Goal: Find specific page/section: Find specific page/section

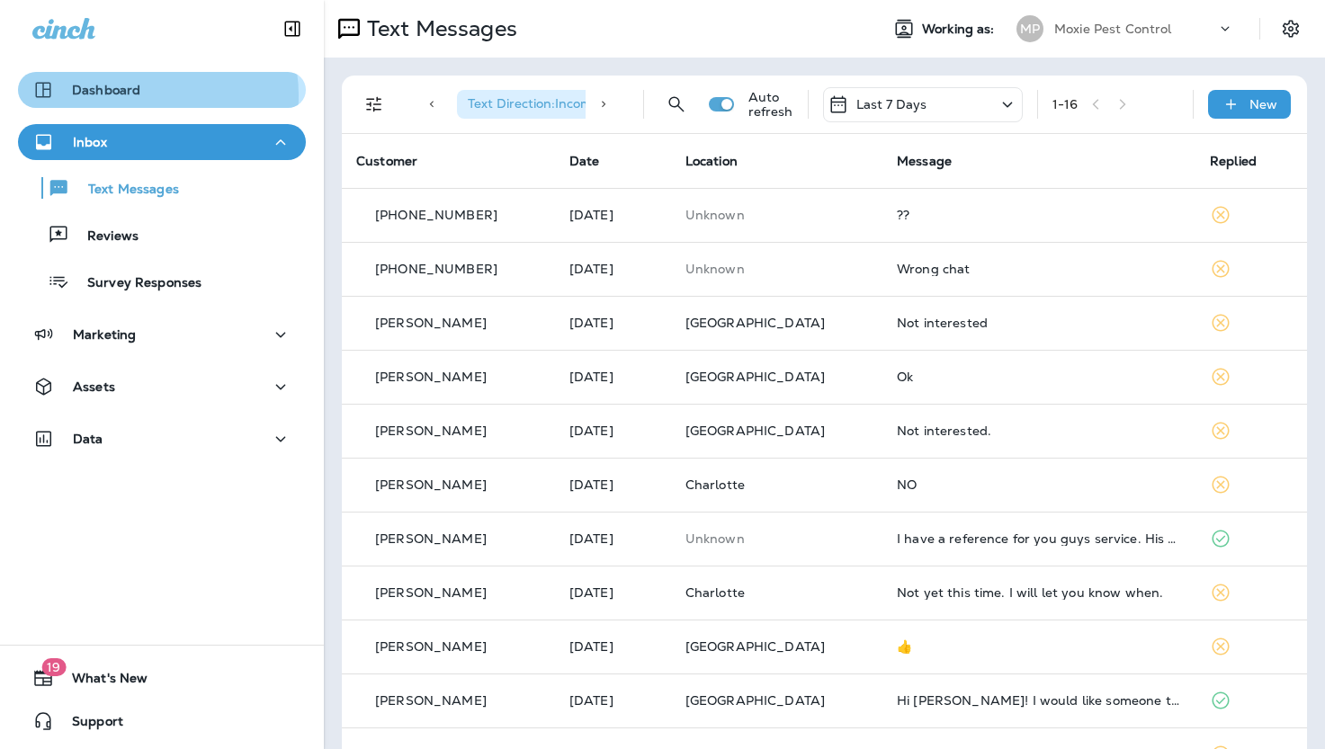
click at [139, 95] on p "Dashboard" at bounding box center [106, 90] width 68 height 14
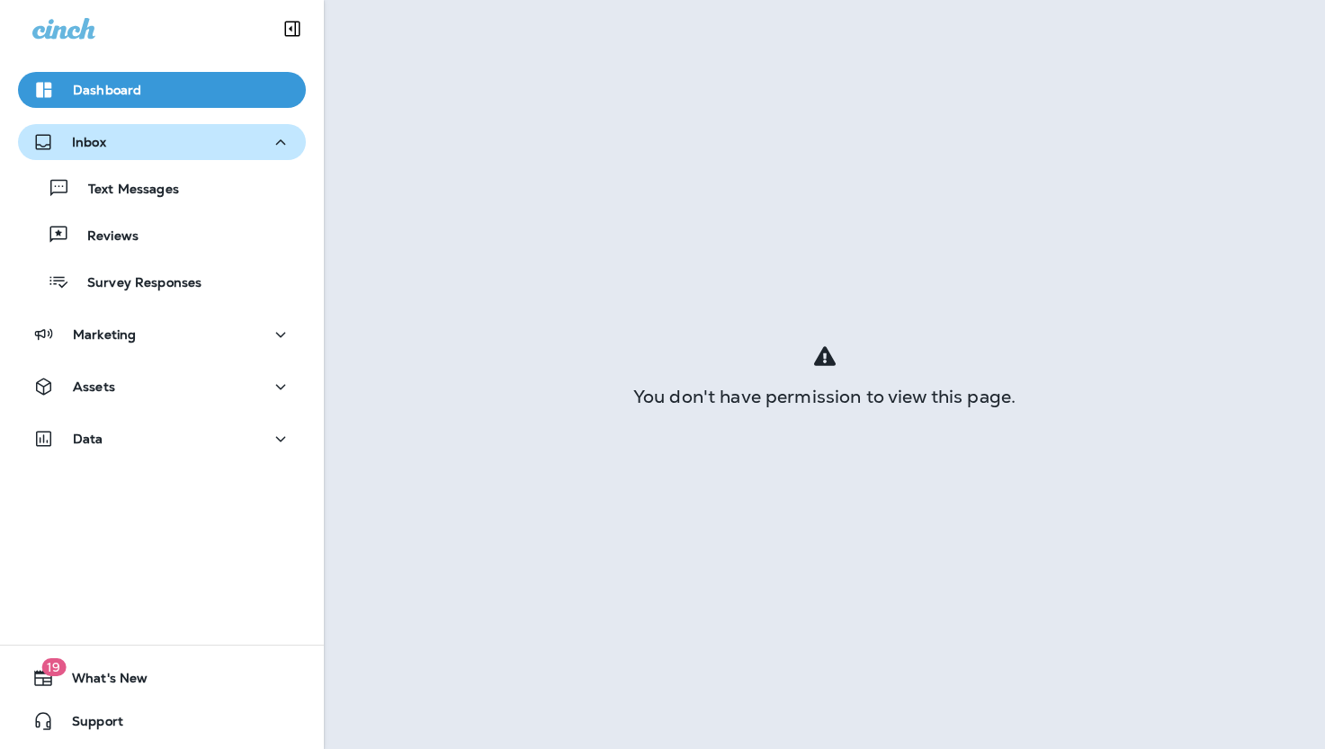
click at [130, 152] on div "Inbox" at bounding box center [161, 142] width 259 height 22
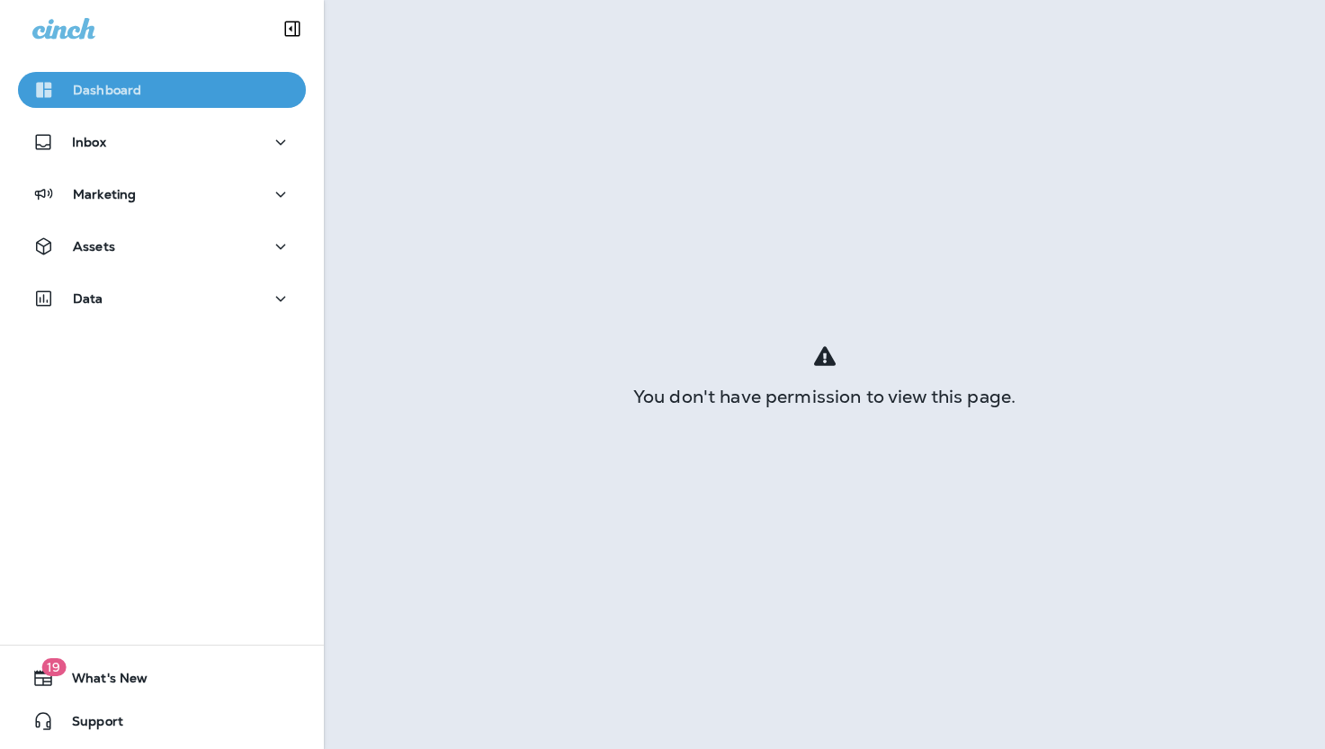
click at [175, 89] on div "Dashboard" at bounding box center [161, 90] width 259 height 22
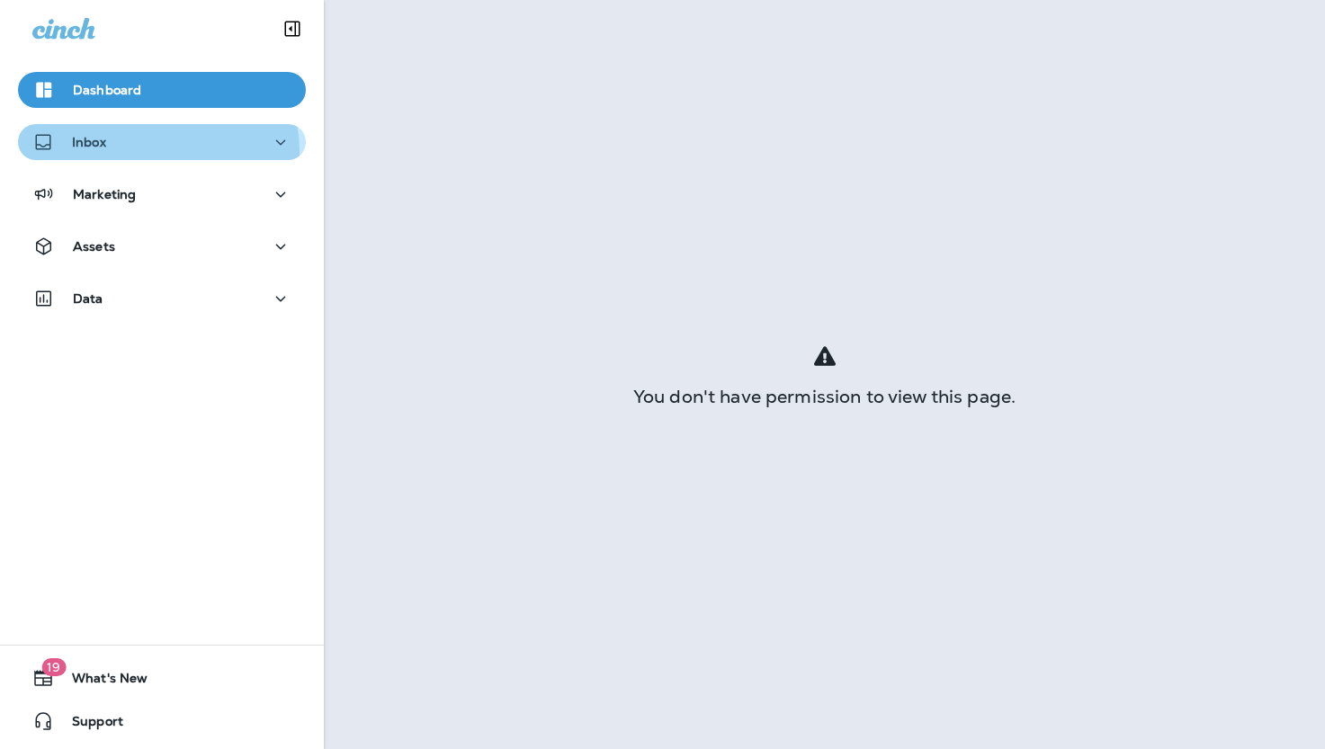
click at [136, 153] on div "Inbox" at bounding box center [161, 142] width 259 height 22
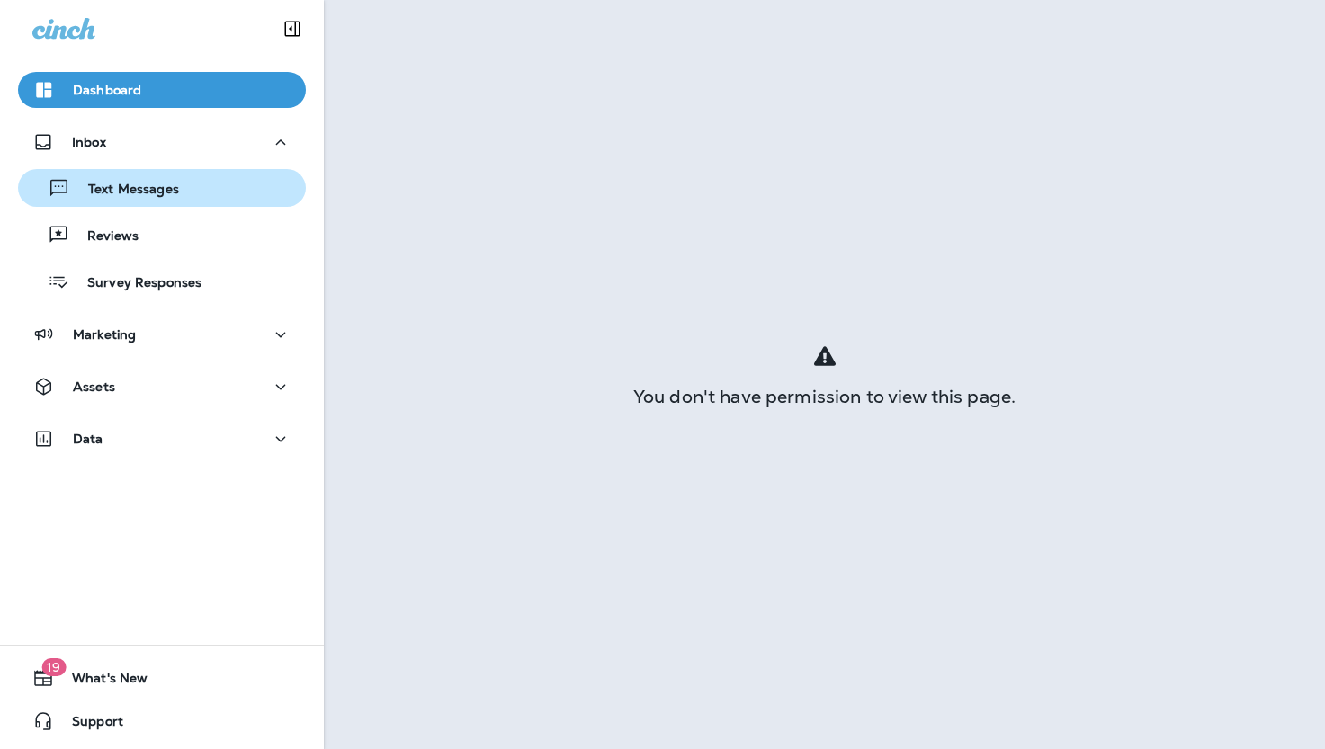
click at [132, 202] on button "Text Messages" at bounding box center [162, 188] width 288 height 38
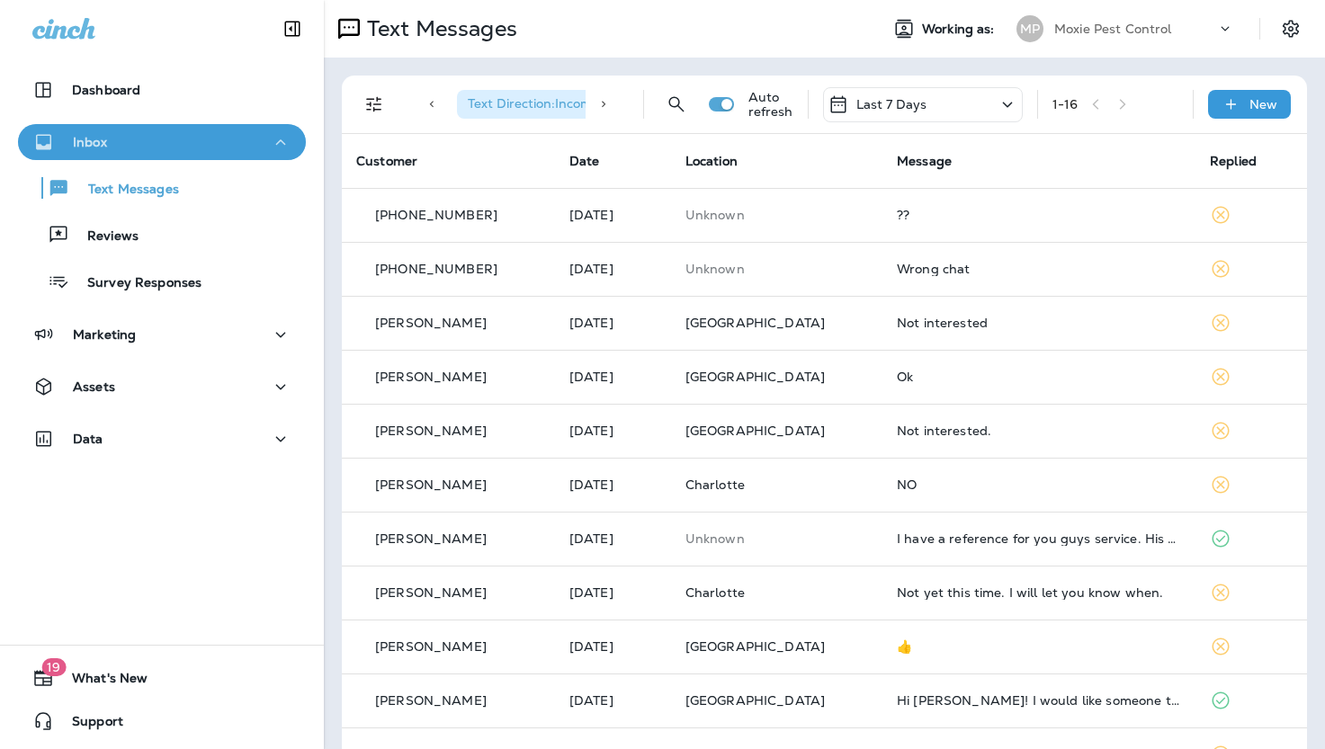
click at [177, 139] on div "Inbox" at bounding box center [161, 142] width 259 height 22
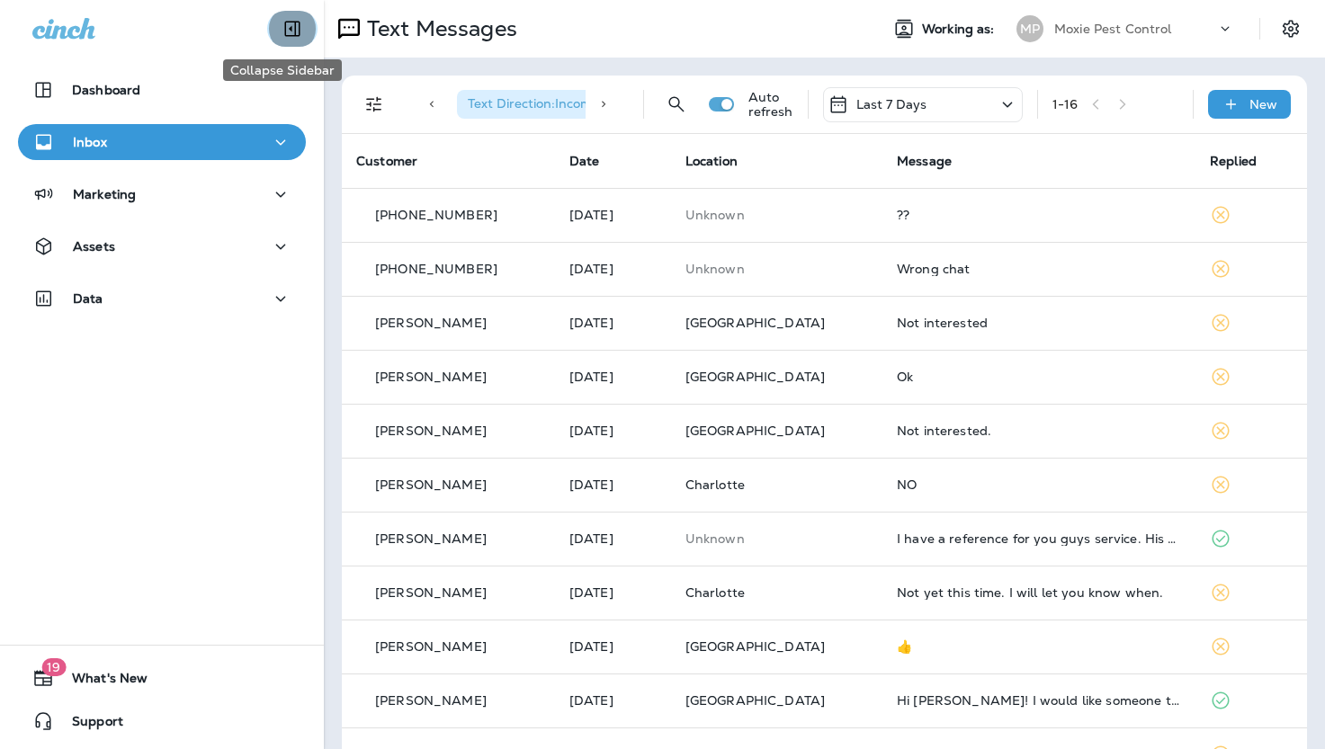
click at [284, 25] on icon "Collapse Sidebar" at bounding box center [293, 29] width 22 height 22
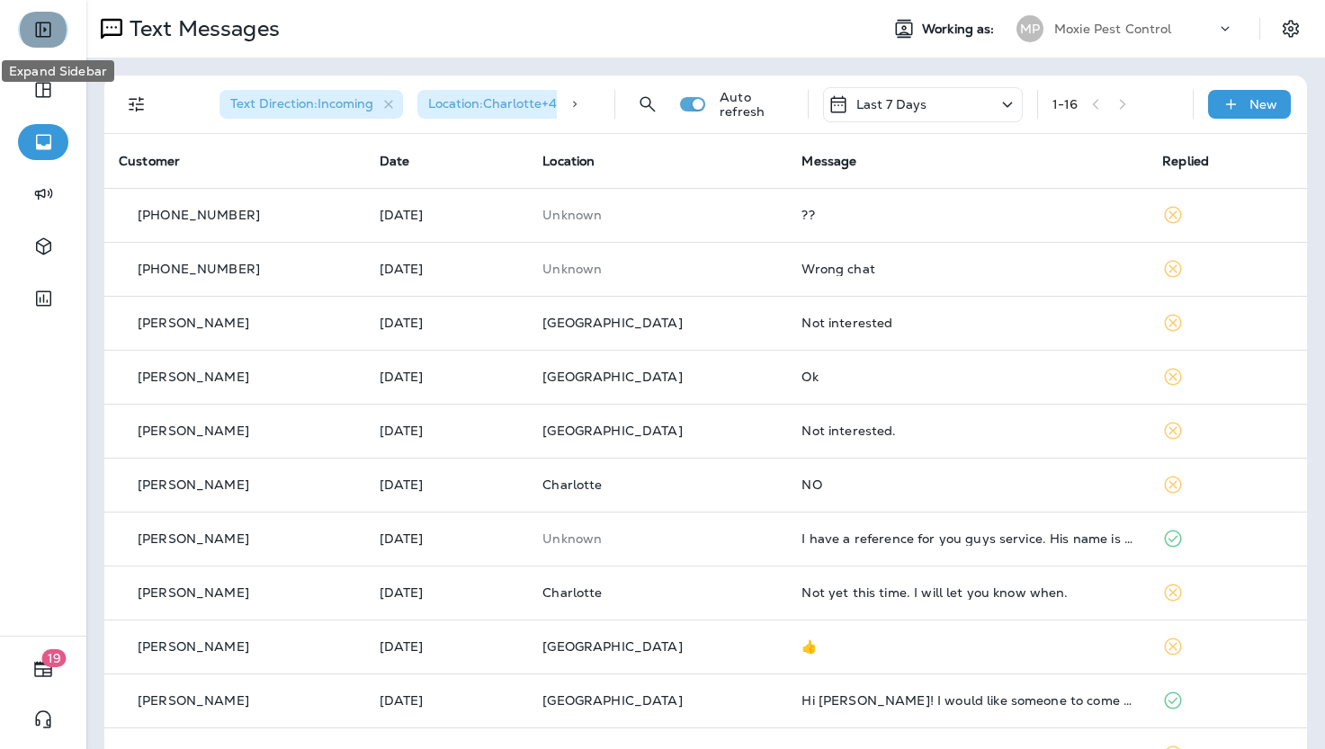
click at [34, 25] on icon "Expand Sidebar" at bounding box center [43, 30] width 22 height 22
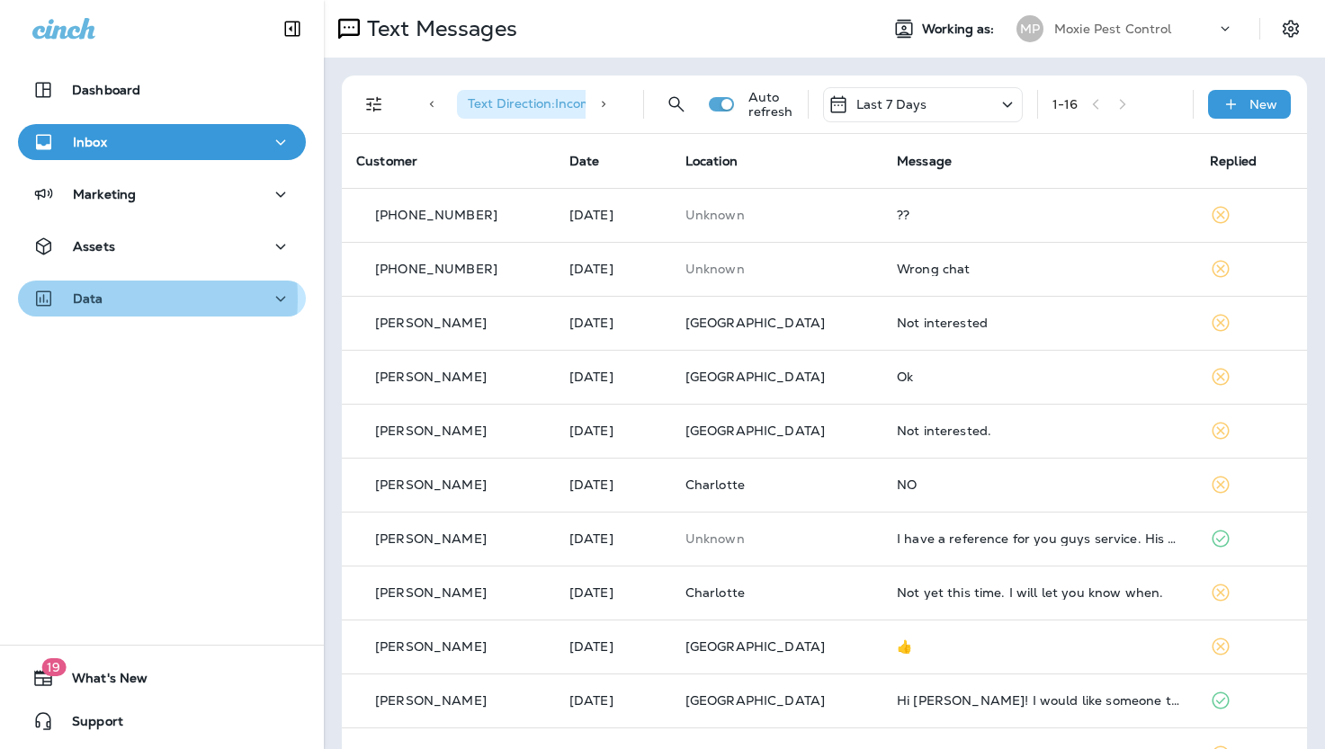
click at [94, 299] on p "Data" at bounding box center [88, 298] width 31 height 14
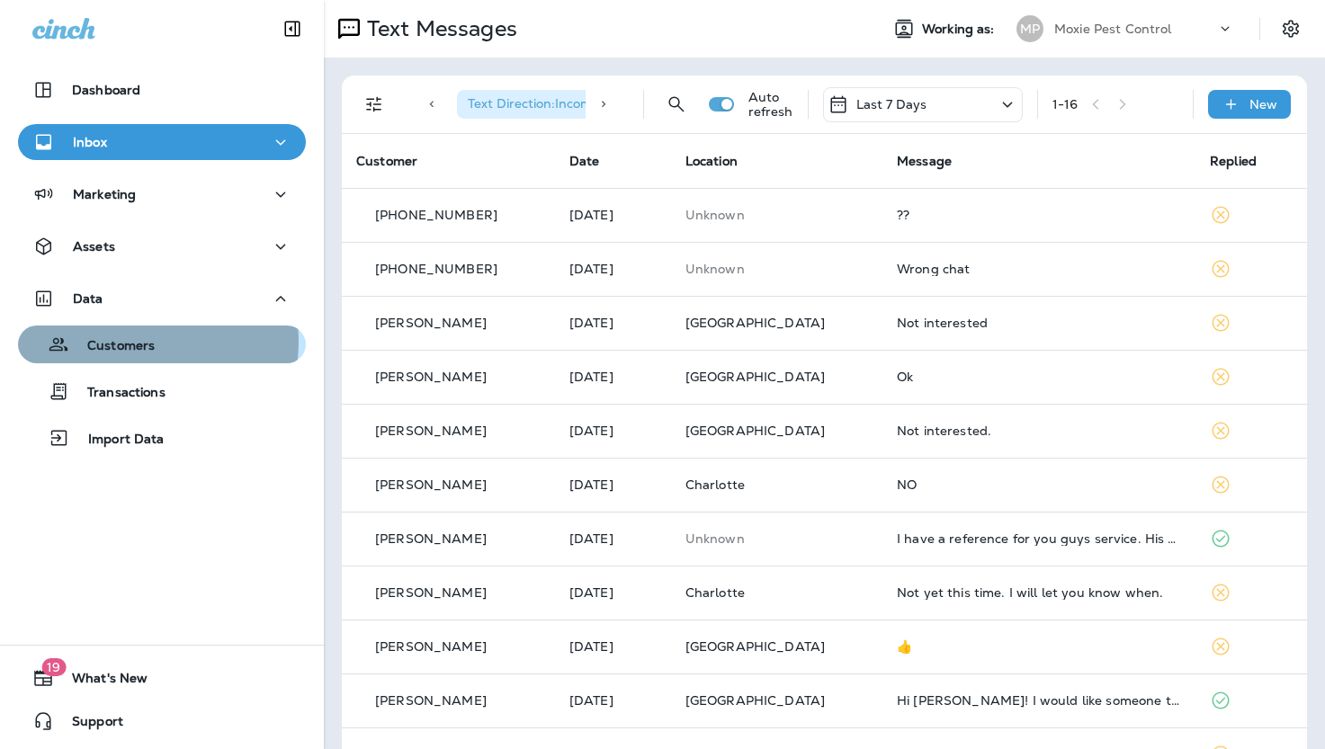
click at [139, 342] on p "Customers" at bounding box center [111, 346] width 85 height 17
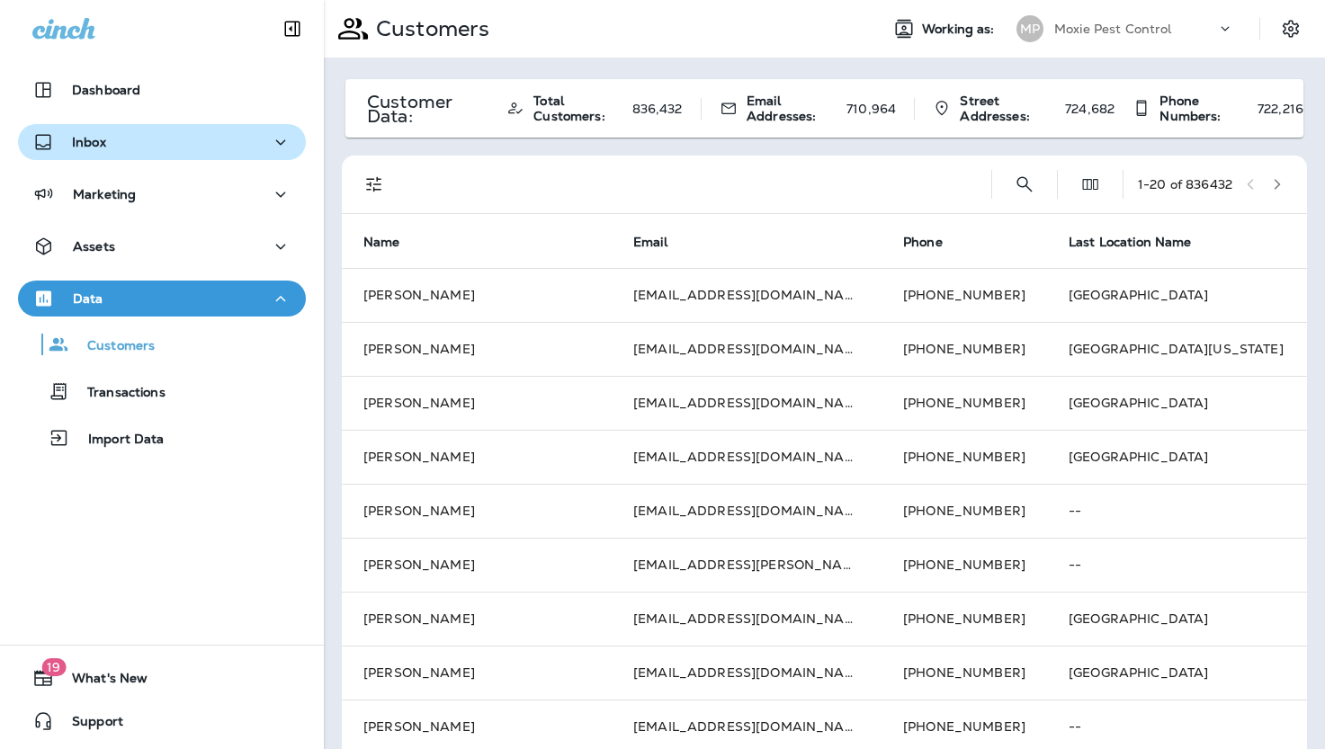
click at [118, 138] on div "Inbox" at bounding box center [161, 142] width 259 height 22
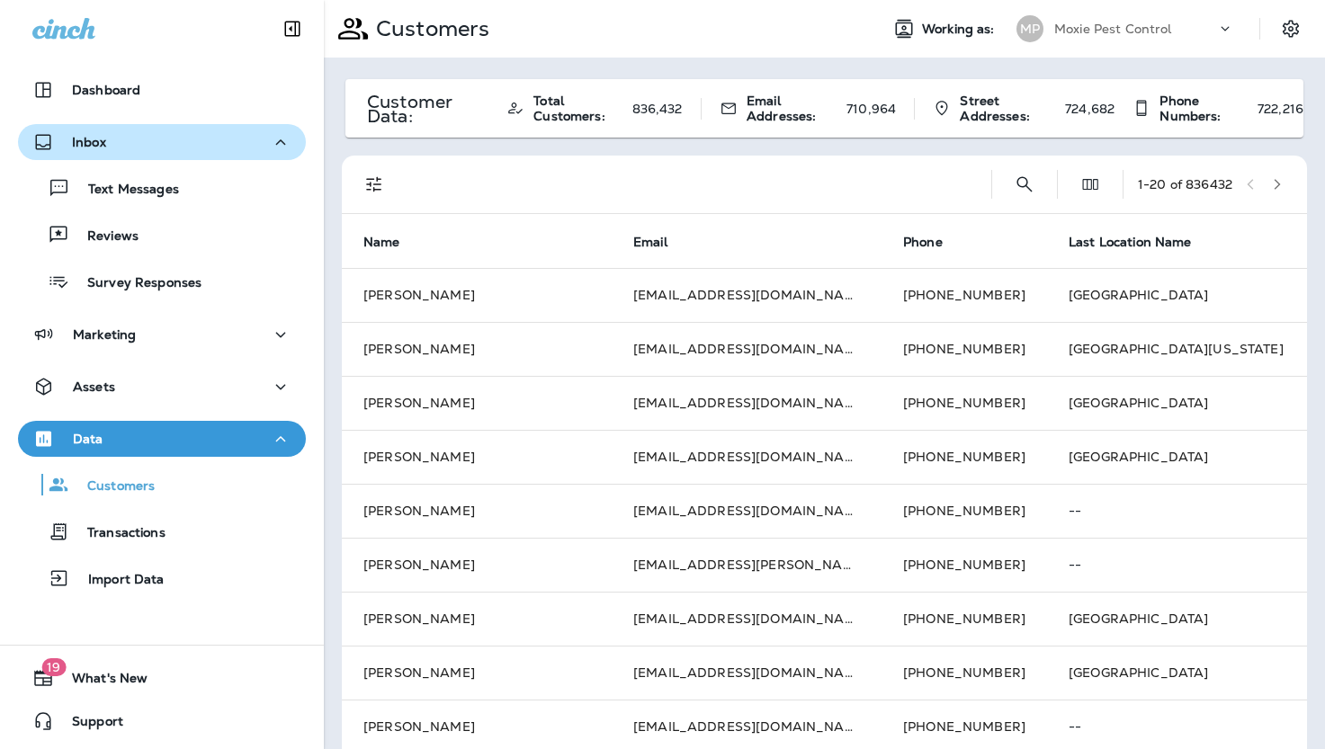
click at [91, 135] on p "Inbox" at bounding box center [89, 142] width 34 height 14
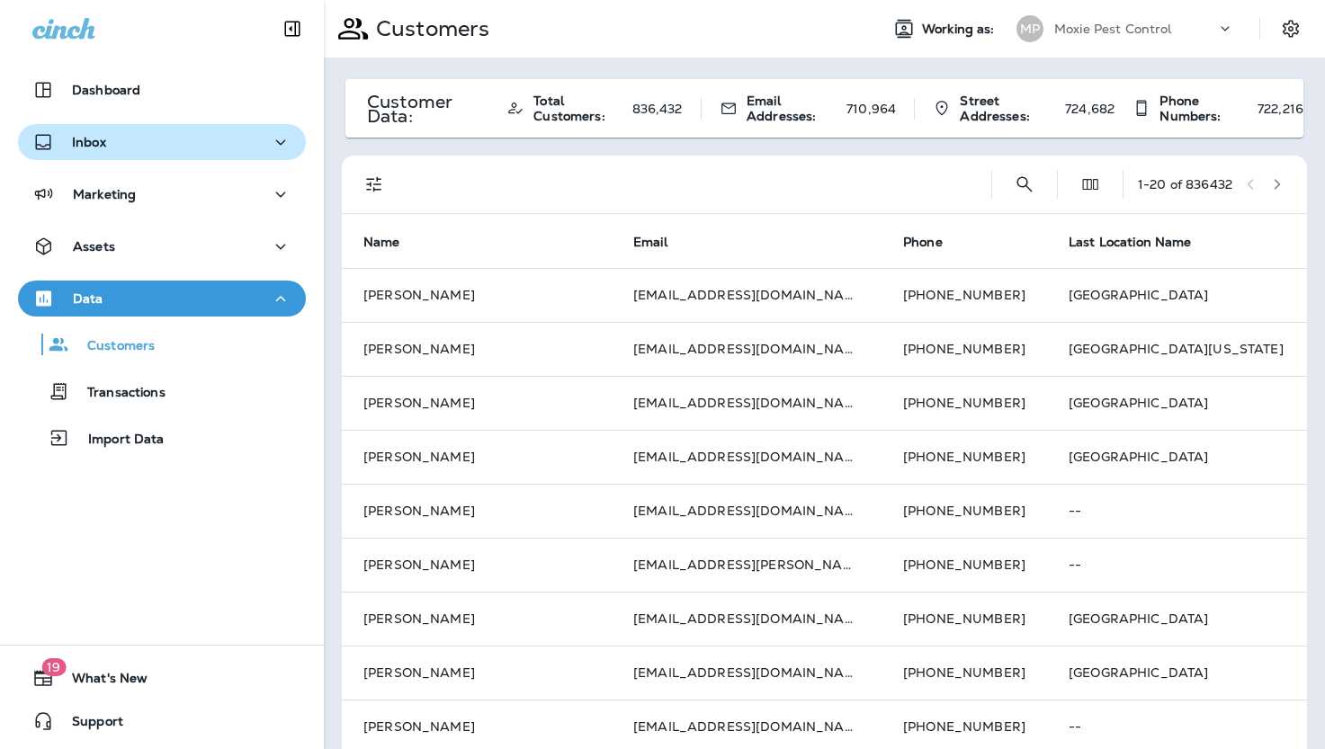
click at [91, 135] on p "Inbox" at bounding box center [89, 142] width 34 height 14
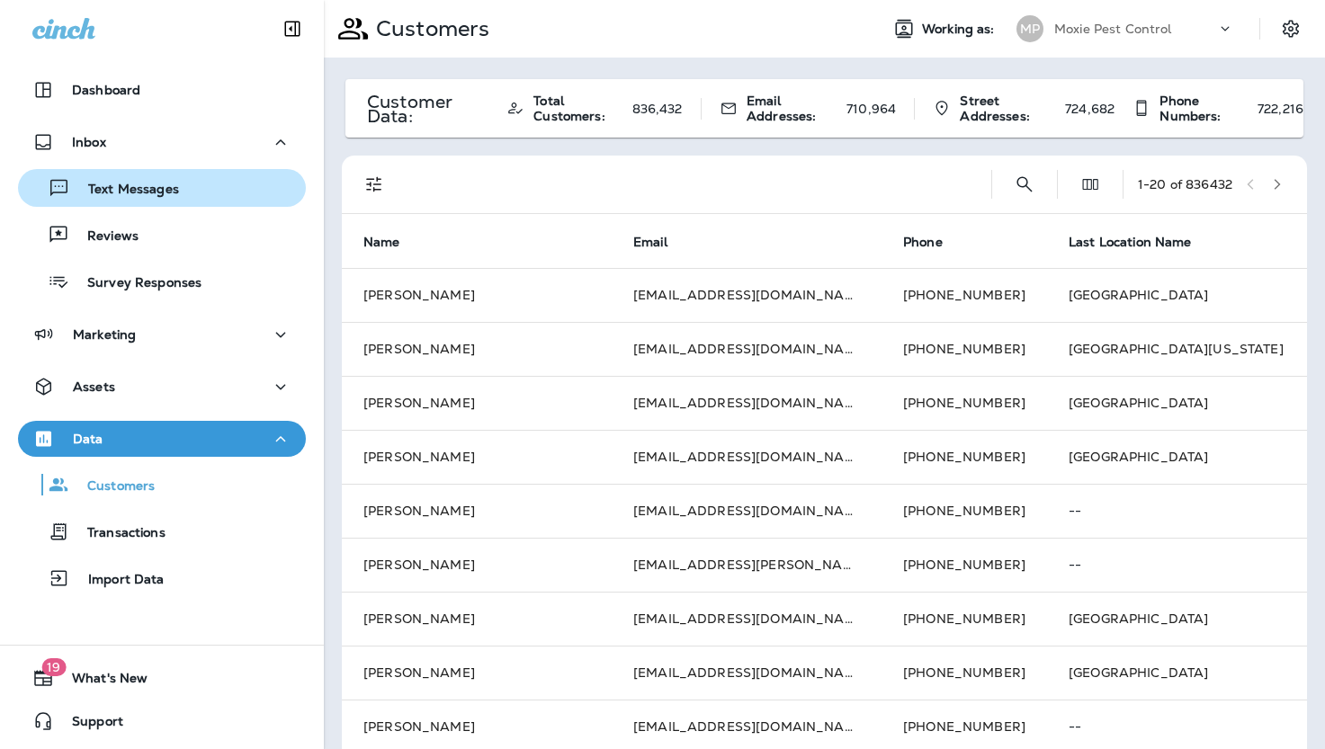
click at [131, 190] on p "Text Messages" at bounding box center [124, 190] width 109 height 17
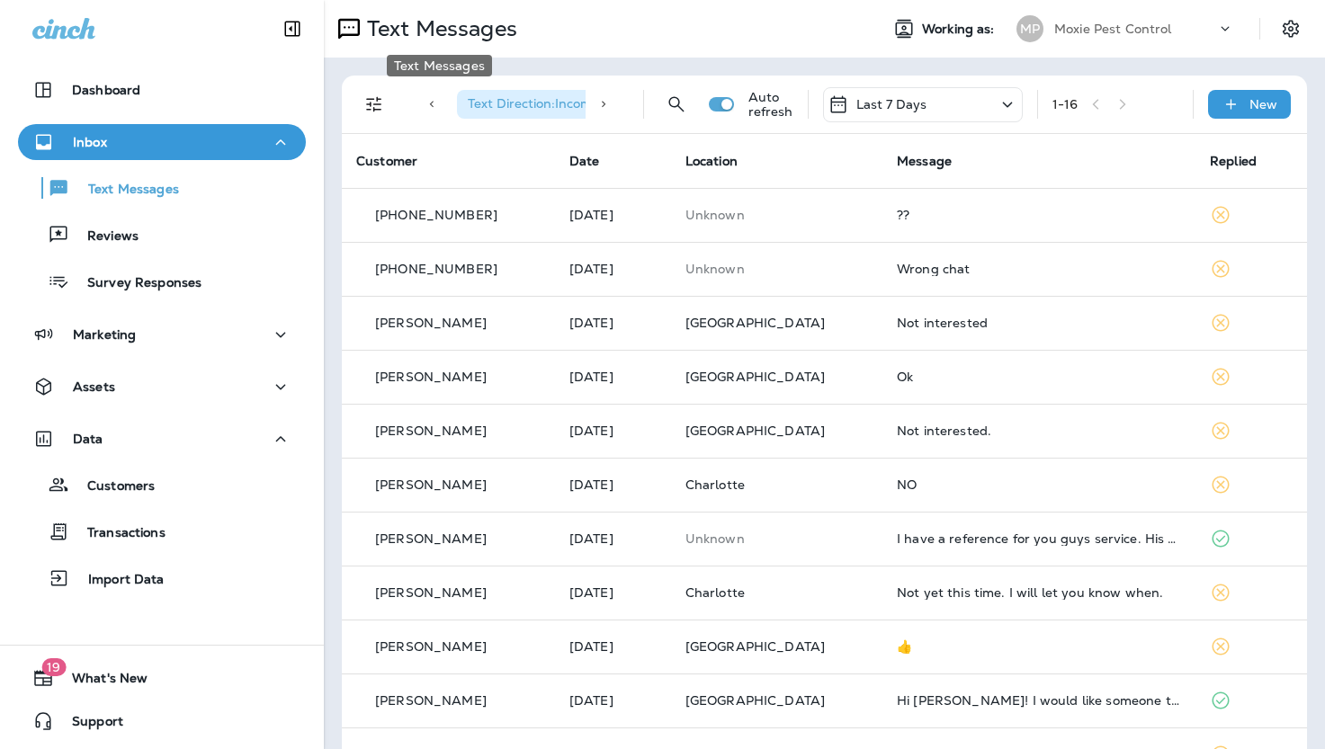
click at [372, 21] on p "Text Messages" at bounding box center [438, 28] width 157 height 27
click at [1002, 104] on icon at bounding box center [1007, 104] width 10 height 5
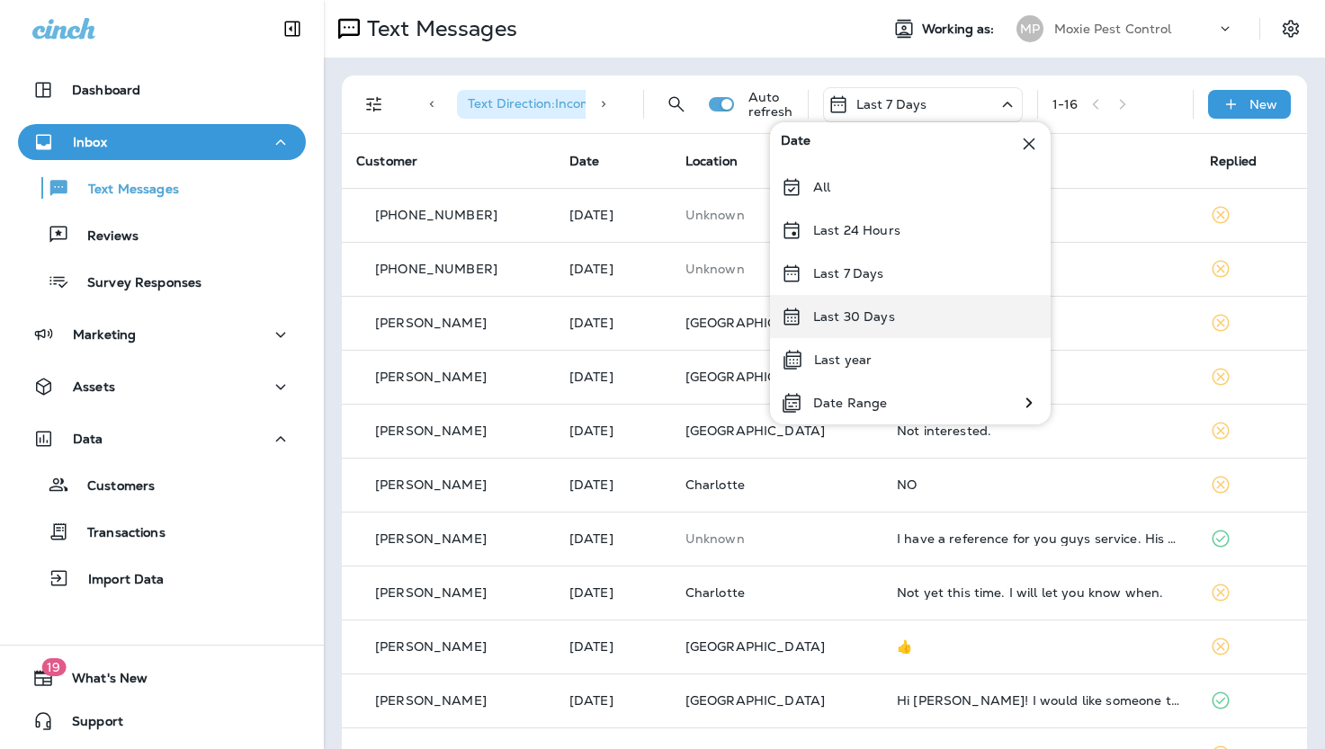
click at [838, 303] on div "Last 30 Days" at bounding box center [910, 316] width 281 height 43
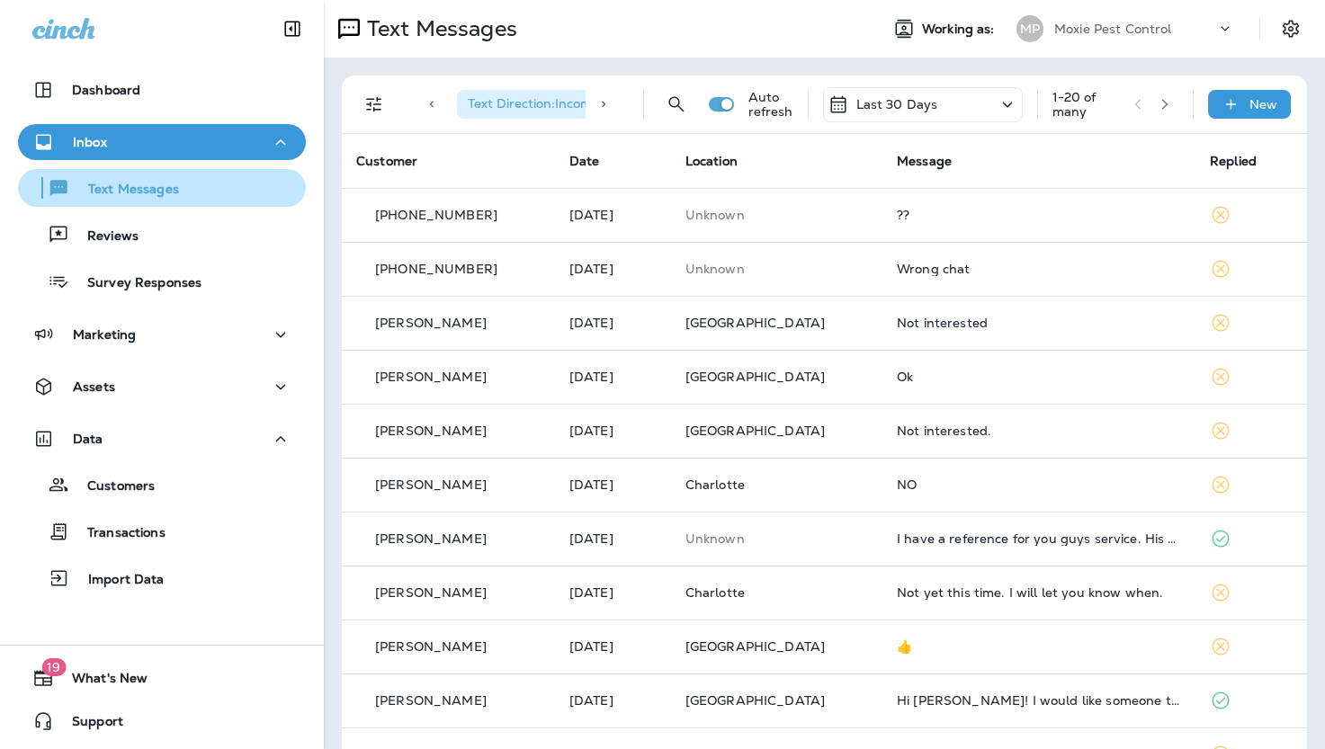
click at [139, 194] on p "Text Messages" at bounding box center [124, 190] width 109 height 17
click at [141, 121] on div "Dashboard Inbox Text Messages Reviews Survey Responses Marketing Assets Data Cu…" at bounding box center [162, 338] width 324 height 569
click at [149, 139] on div "Inbox" at bounding box center [161, 142] width 259 height 22
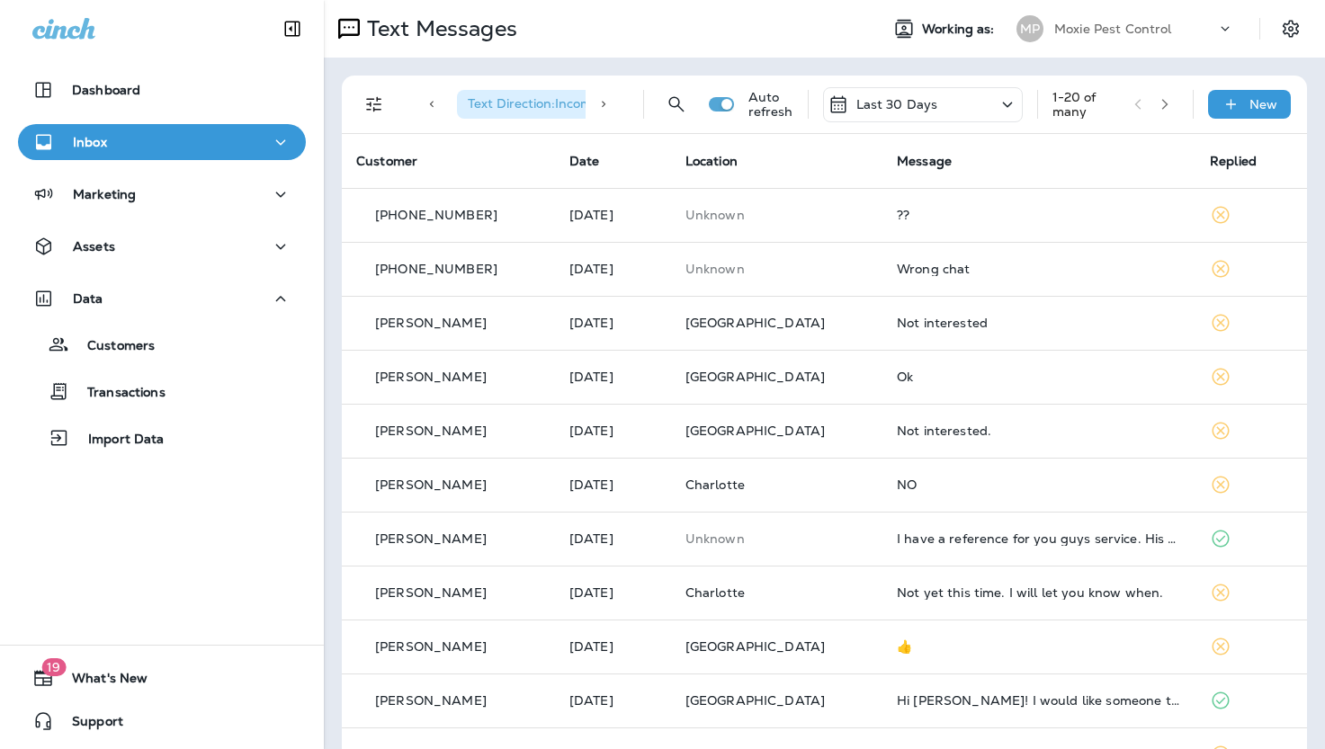
click at [1222, 28] on use at bounding box center [1226, 28] width 8 height 4
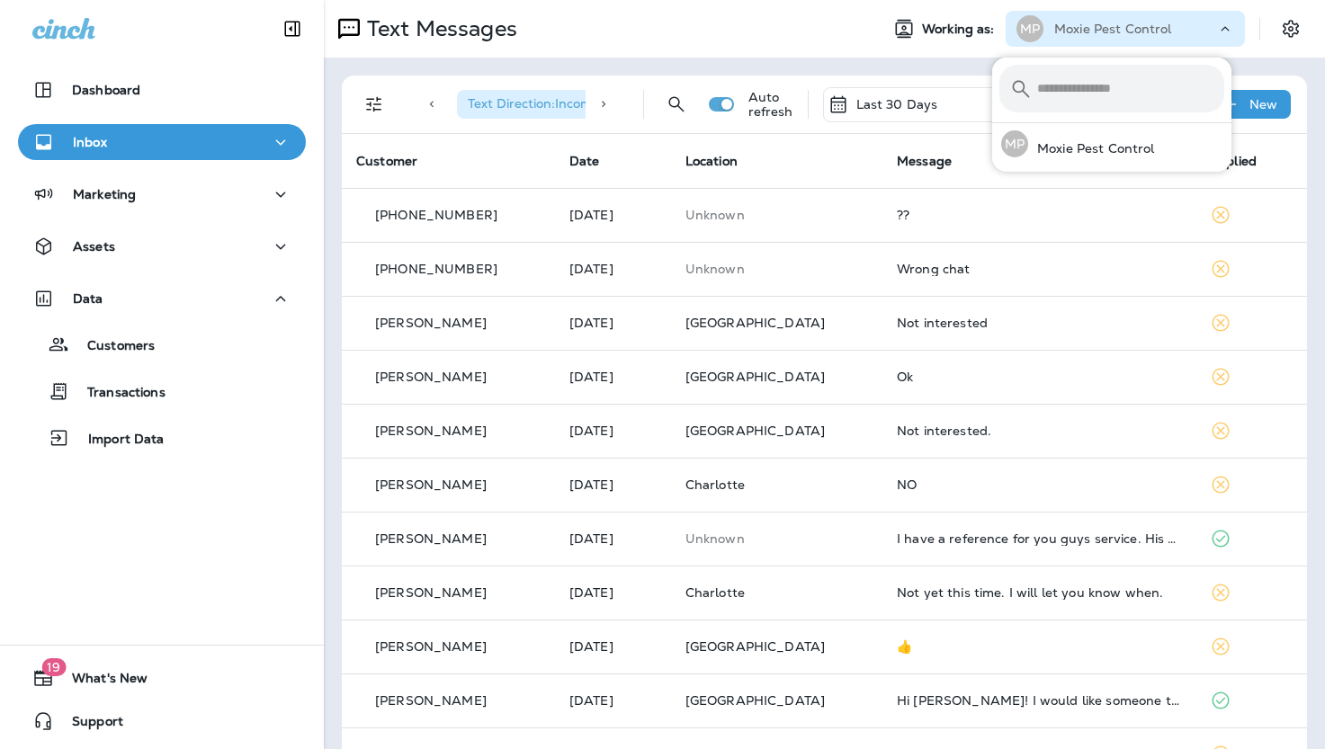
click at [656, 28] on div "Text Messages" at bounding box center [594, 29] width 541 height 36
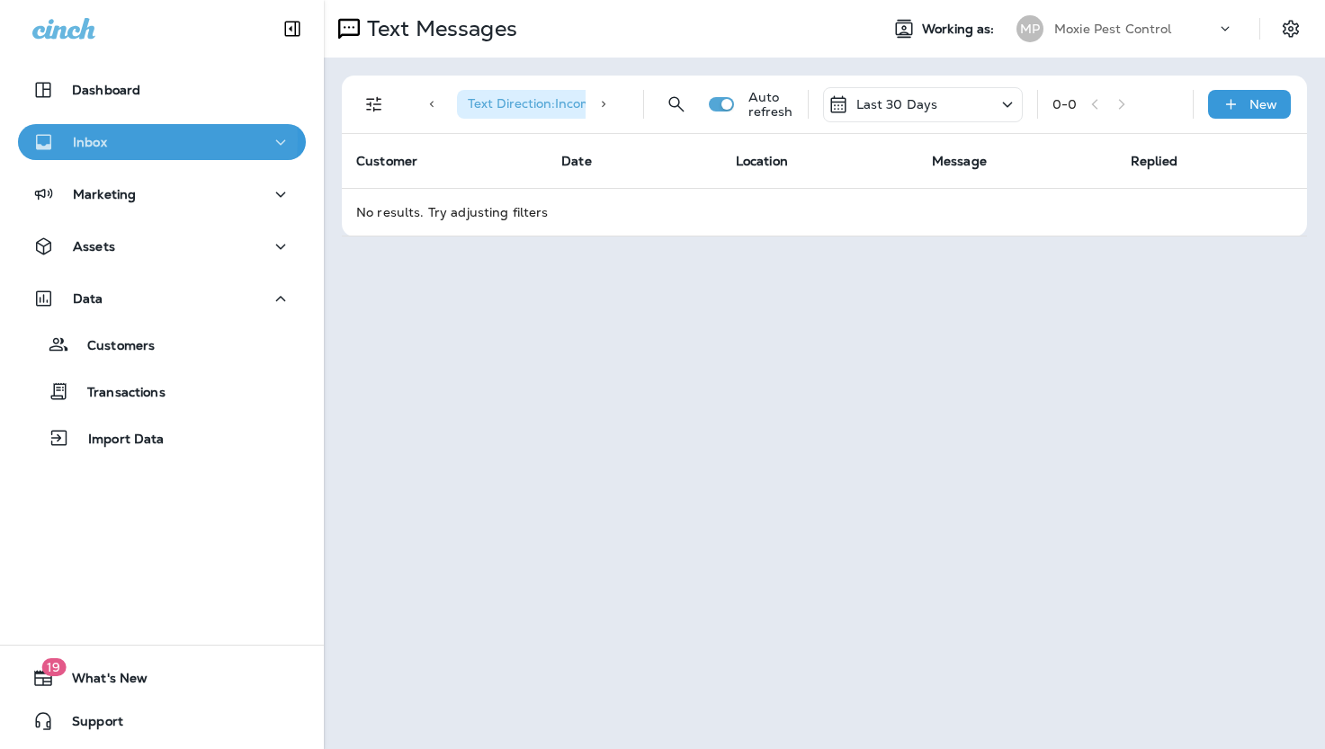
click at [120, 139] on div "Inbox" at bounding box center [161, 142] width 259 height 22
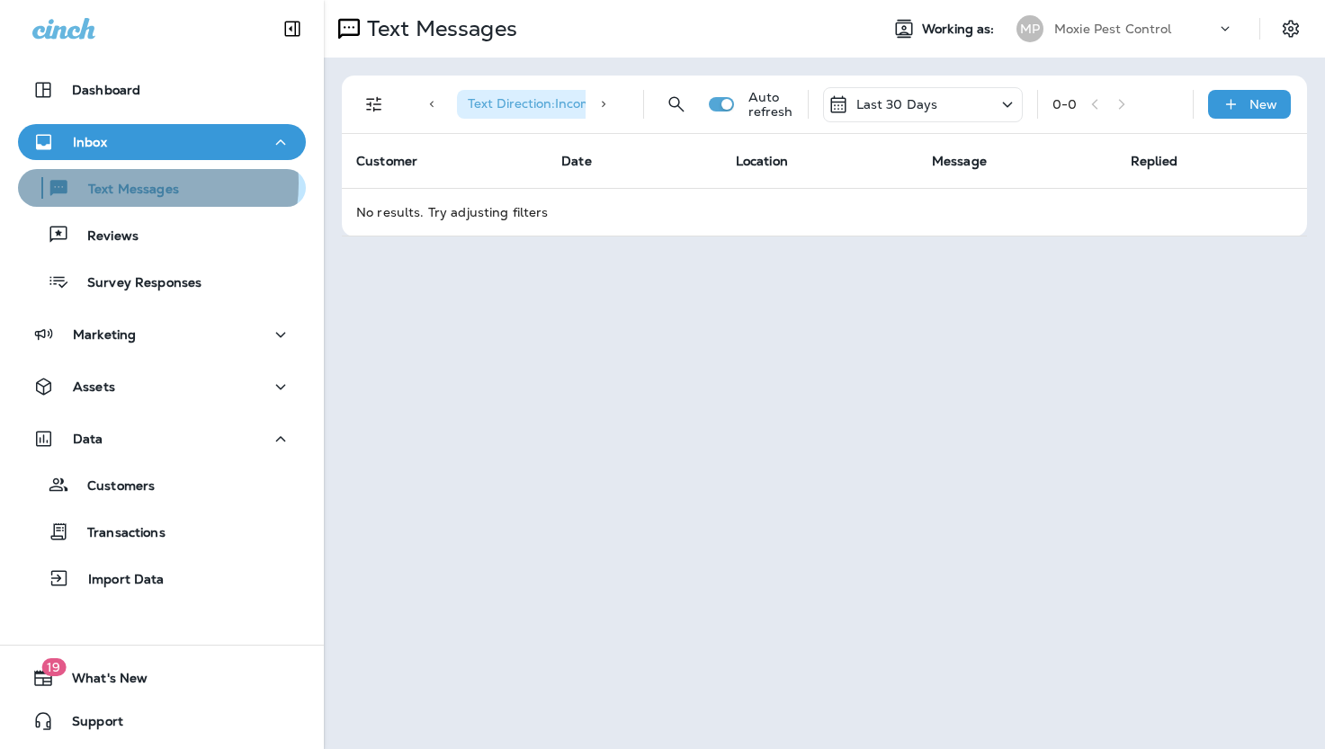
click at [141, 184] on p "Text Messages" at bounding box center [124, 190] width 109 height 17
click at [144, 186] on p "Text Messages" at bounding box center [124, 190] width 109 height 17
click at [133, 190] on p "Text Messages" at bounding box center [124, 190] width 109 height 17
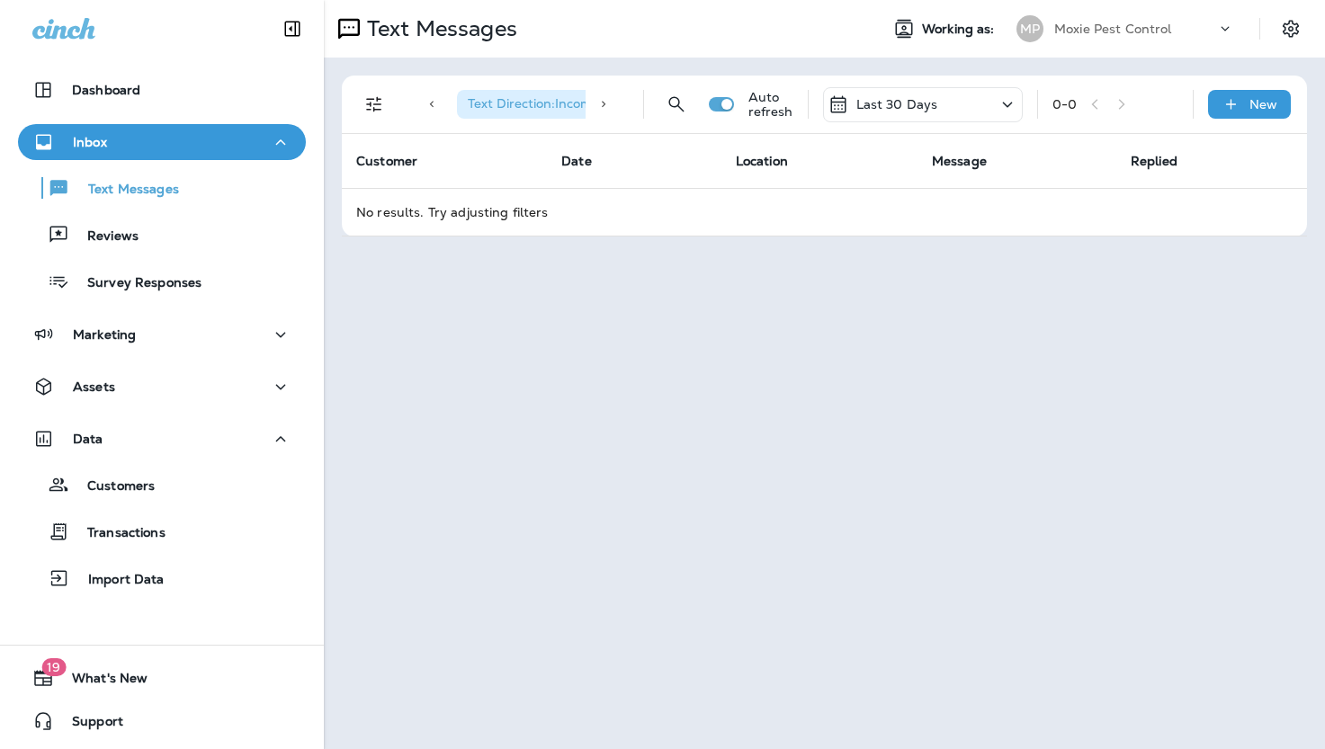
click at [132, 139] on div "Inbox" at bounding box center [161, 142] width 259 height 22
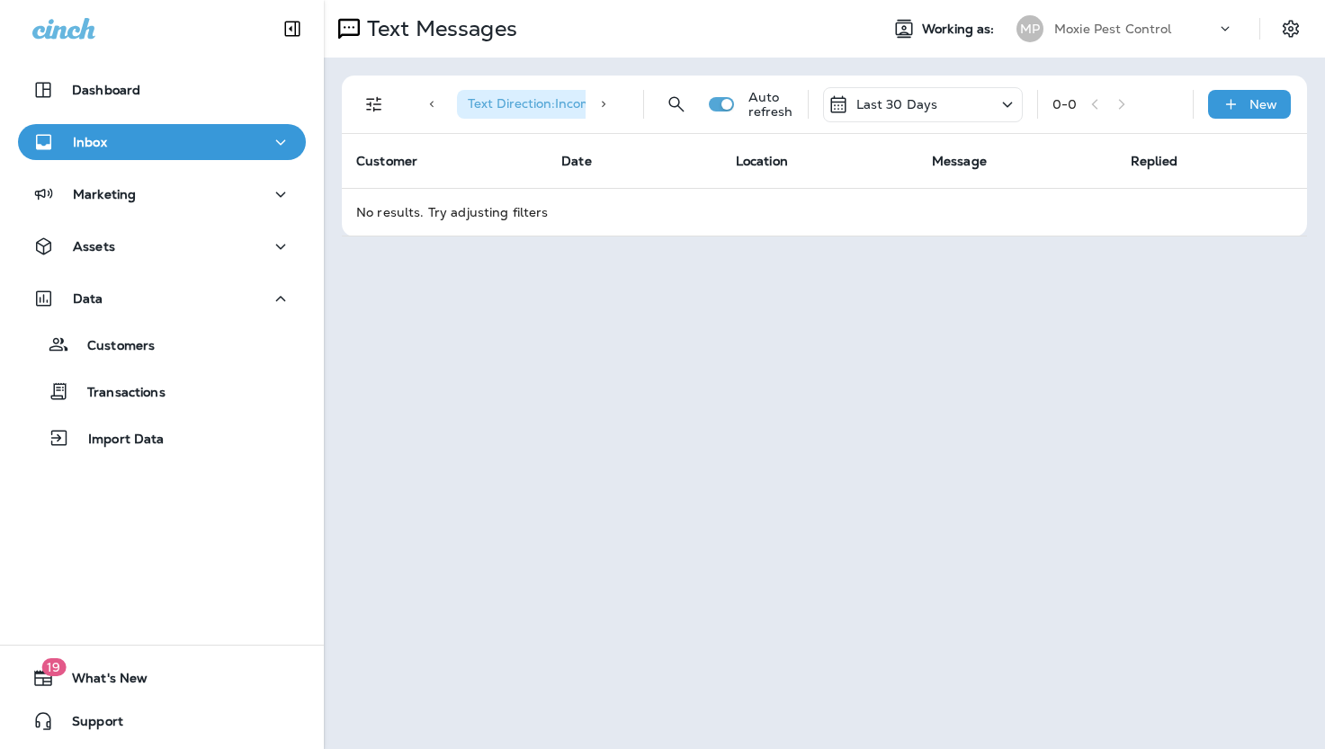
click at [1010, 104] on icon at bounding box center [1008, 105] width 22 height 22
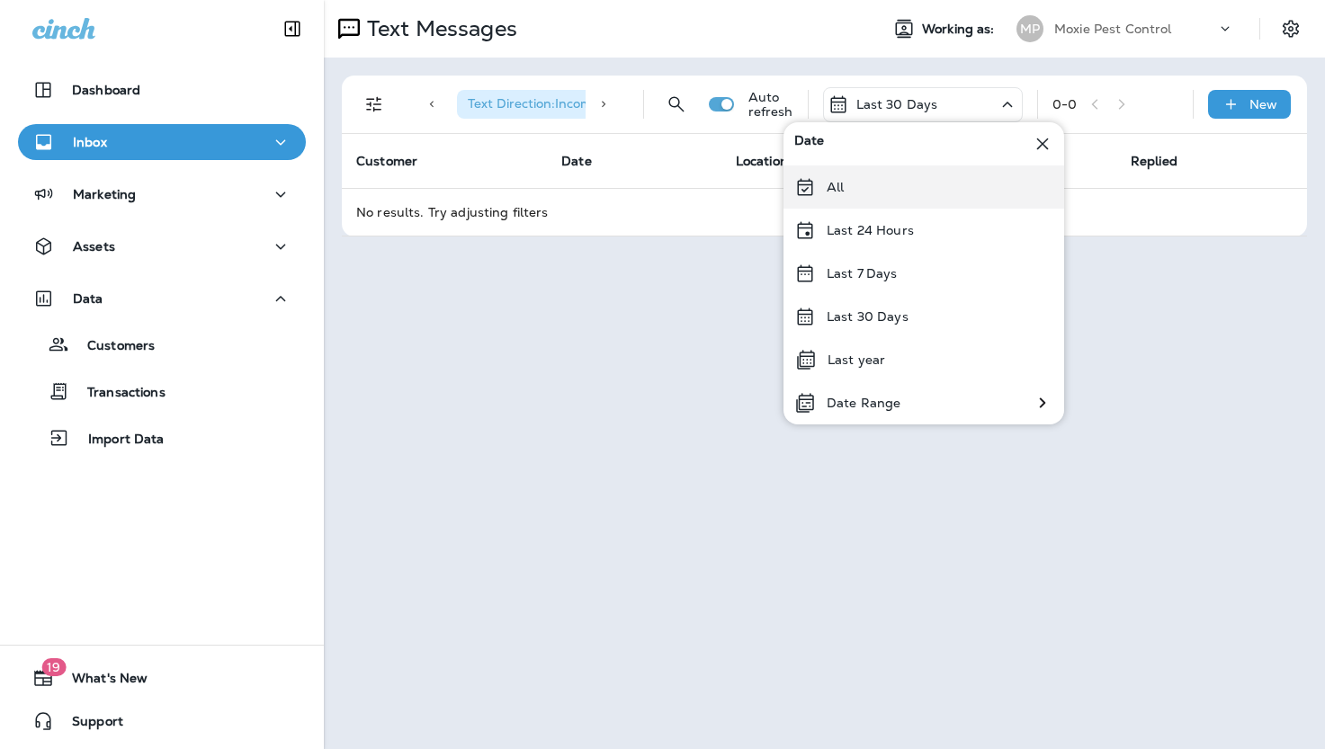
click at [829, 185] on p "All" at bounding box center [835, 187] width 17 height 14
